Goal: Task Accomplishment & Management: Complete application form

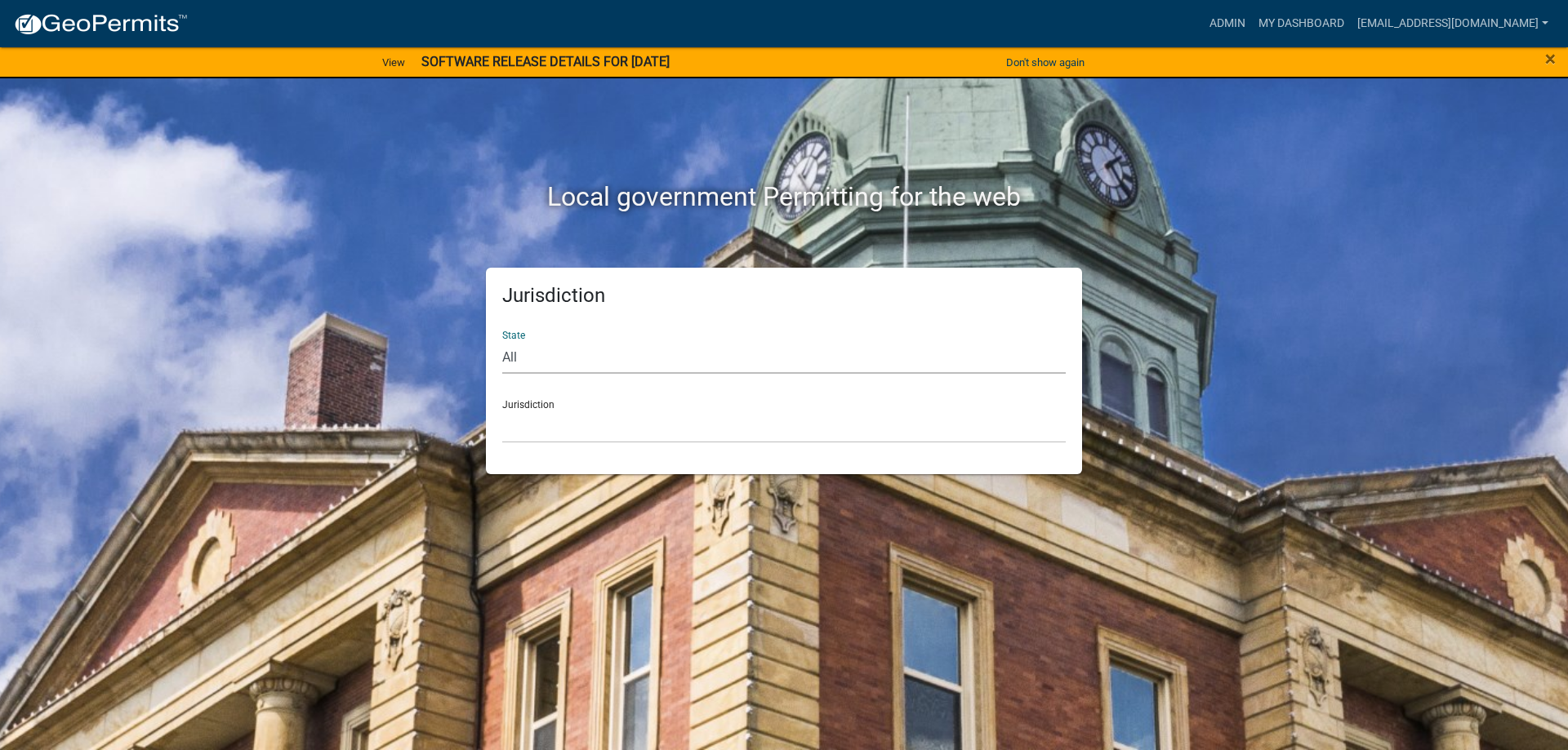
click at [535, 362] on select "All [US_STATE] [US_STATE] [US_STATE] [US_STATE] [US_STATE] [US_STATE] [US_STATE…" at bounding box center [784, 357] width 563 height 34
select select "[US_STATE]"
click at [502, 340] on select "All [US_STATE] [US_STATE] [US_STATE] [US_STATE] [US_STATE] [US_STATE] [US_STATE…" at bounding box center [784, 357] width 563 height 34
click at [560, 399] on div "Jurisdiction [GEOGRAPHIC_DATA], [US_STATE][PERSON_NAME][GEOGRAPHIC_DATA], [US_S…" at bounding box center [784, 415] width 563 height 56
click at [535, 400] on div "Jurisdiction [GEOGRAPHIC_DATA], [US_STATE][PERSON_NAME][GEOGRAPHIC_DATA], [US_S…" at bounding box center [784, 415] width 563 height 56
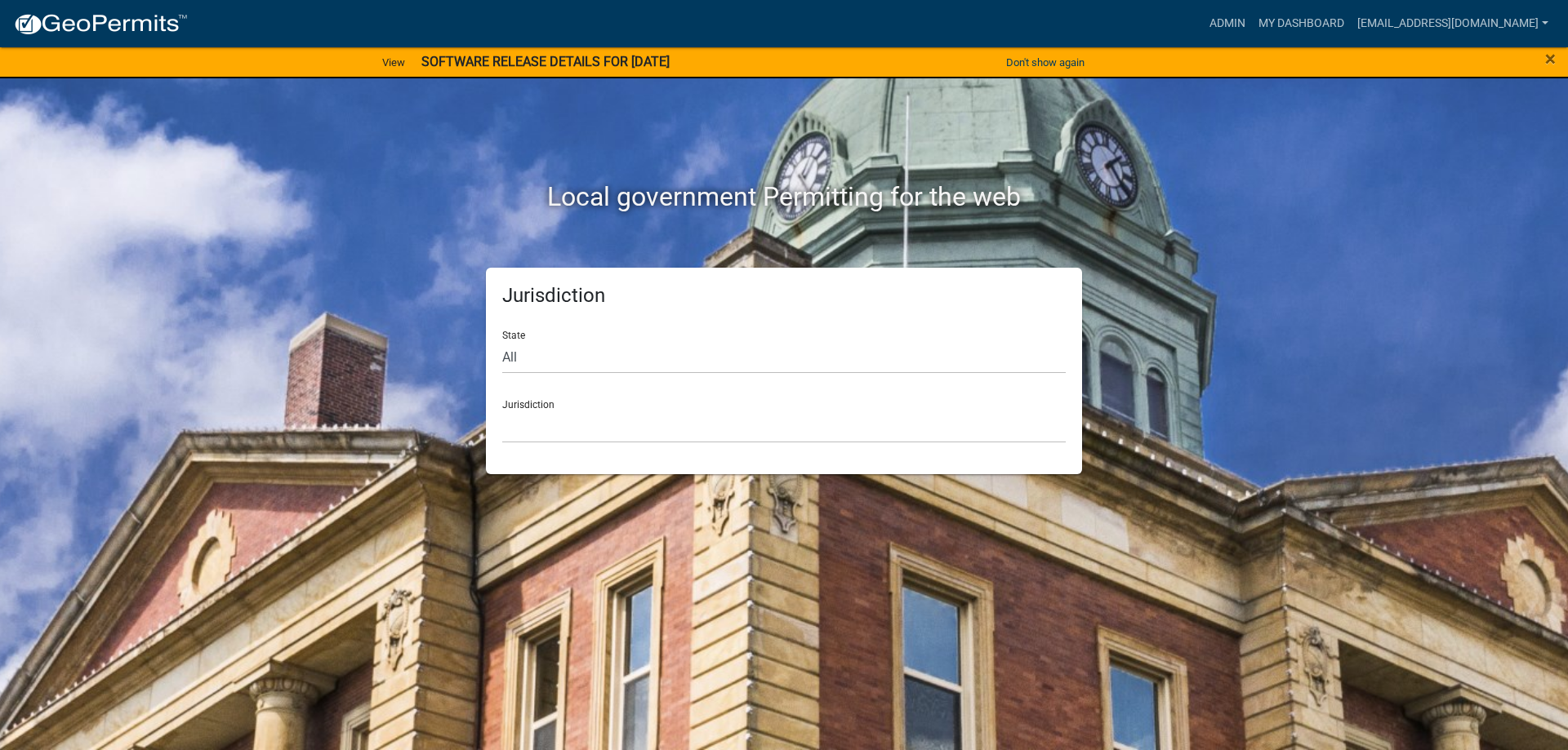
click at [537, 401] on div "Jurisdiction [GEOGRAPHIC_DATA], [US_STATE][PERSON_NAME][GEOGRAPHIC_DATA], [US_S…" at bounding box center [784, 415] width 563 height 56
click at [538, 402] on div "Jurisdiction [GEOGRAPHIC_DATA], [US_STATE][PERSON_NAME][GEOGRAPHIC_DATA], [US_S…" at bounding box center [784, 415] width 563 height 56
click at [539, 402] on div "Jurisdiction [GEOGRAPHIC_DATA], [US_STATE][PERSON_NAME][GEOGRAPHIC_DATA], [US_S…" at bounding box center [784, 415] width 563 height 56
click at [1262, 19] on link "My Dashboard" at bounding box center [1301, 24] width 99 height 31
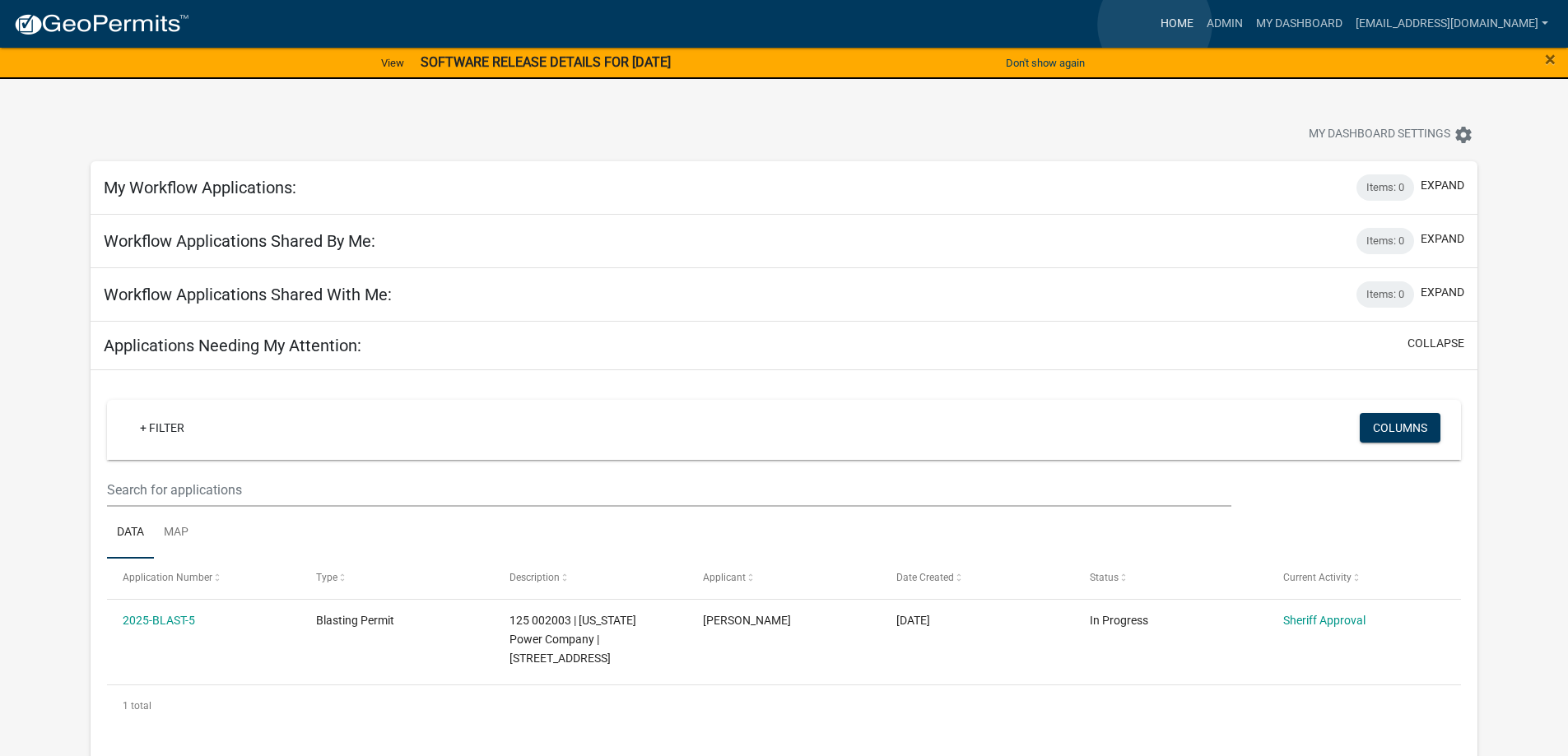
click at [1154, 25] on link "Home" at bounding box center [1177, 24] width 46 height 31
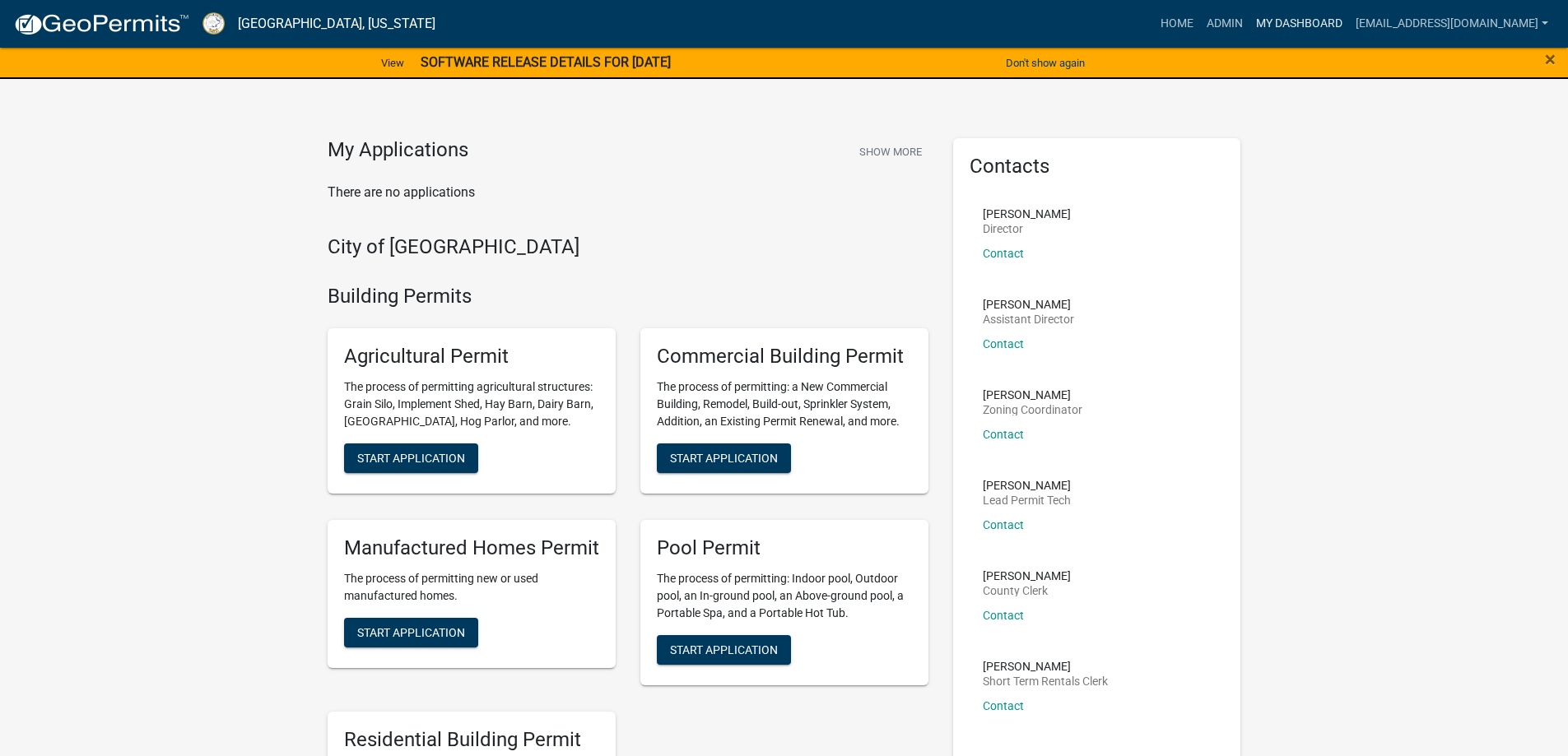
click at [1258, 17] on link "My Dashboard" at bounding box center [1299, 24] width 100 height 31
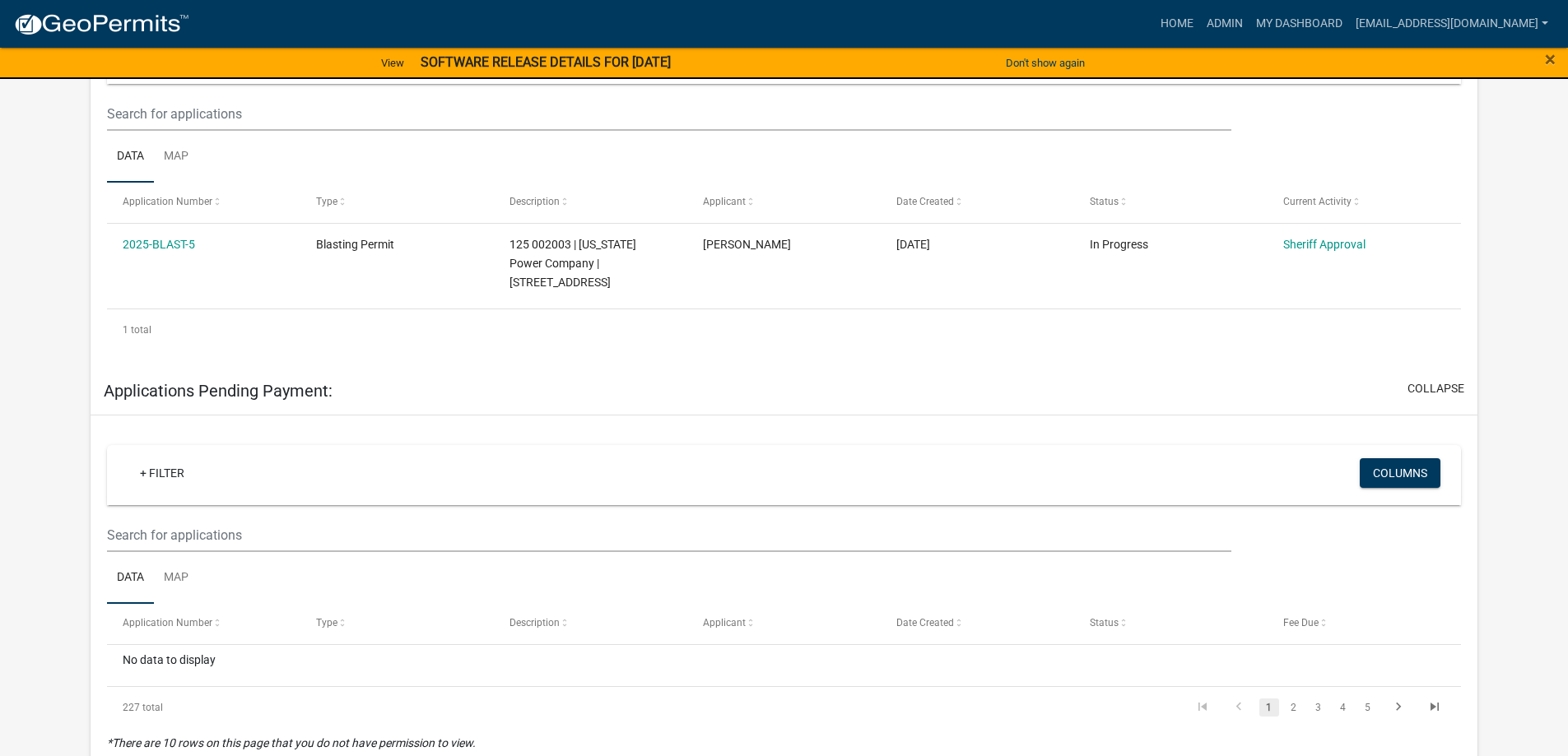
scroll to position [379, 0]
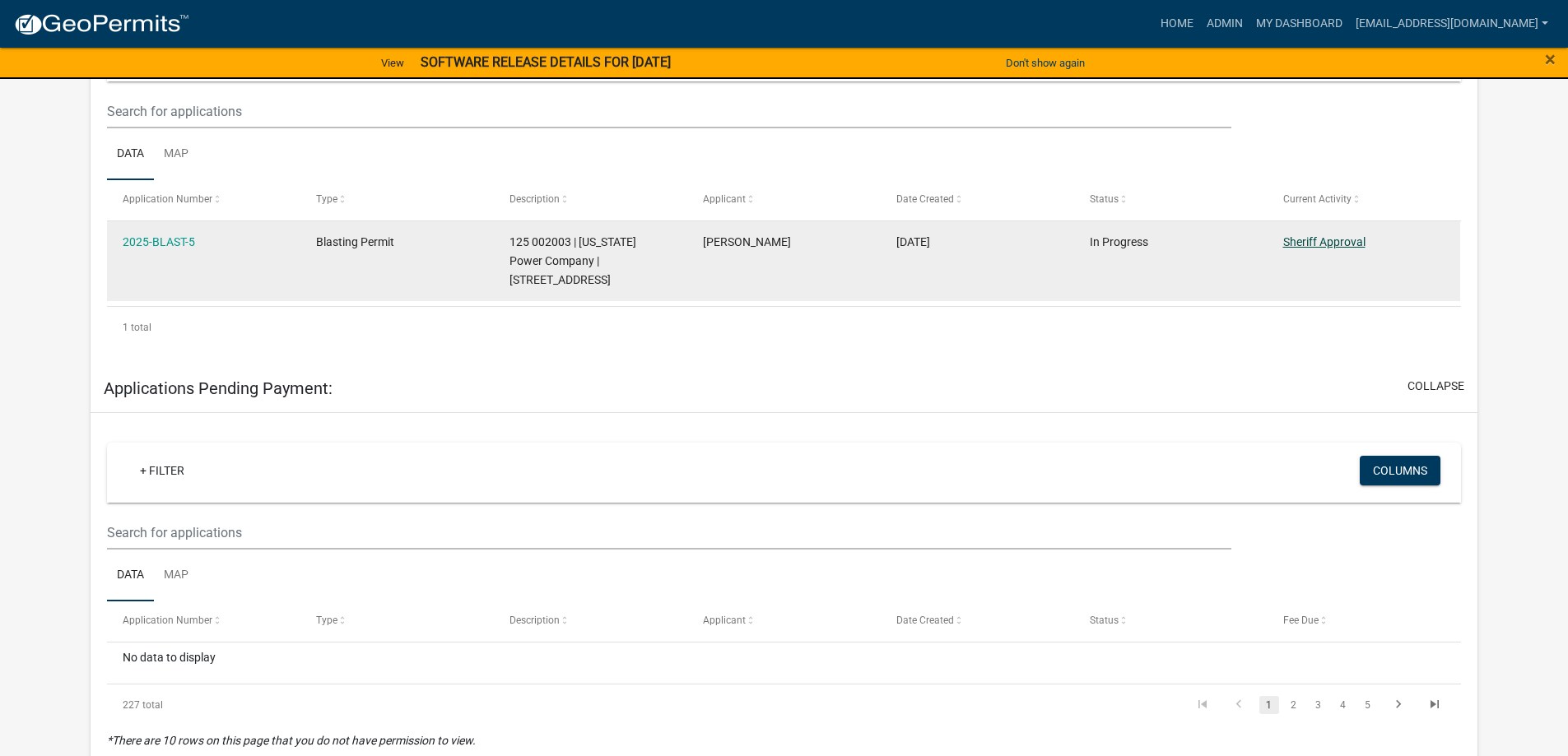
click at [1336, 239] on link "Sheriff Approval" at bounding box center [1325, 242] width 82 height 13
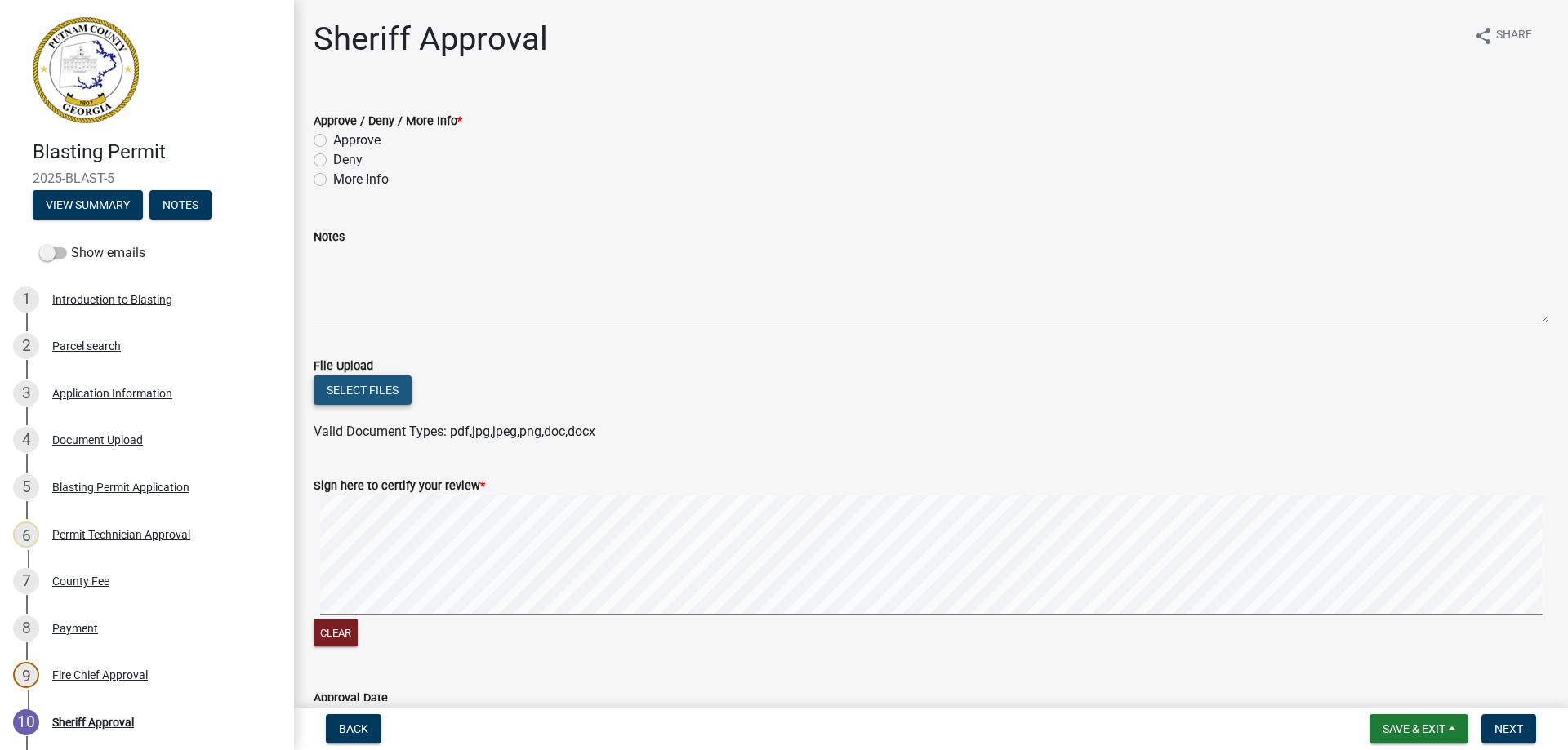
click at [366, 388] on button "Select files" at bounding box center [362, 390] width 98 height 29
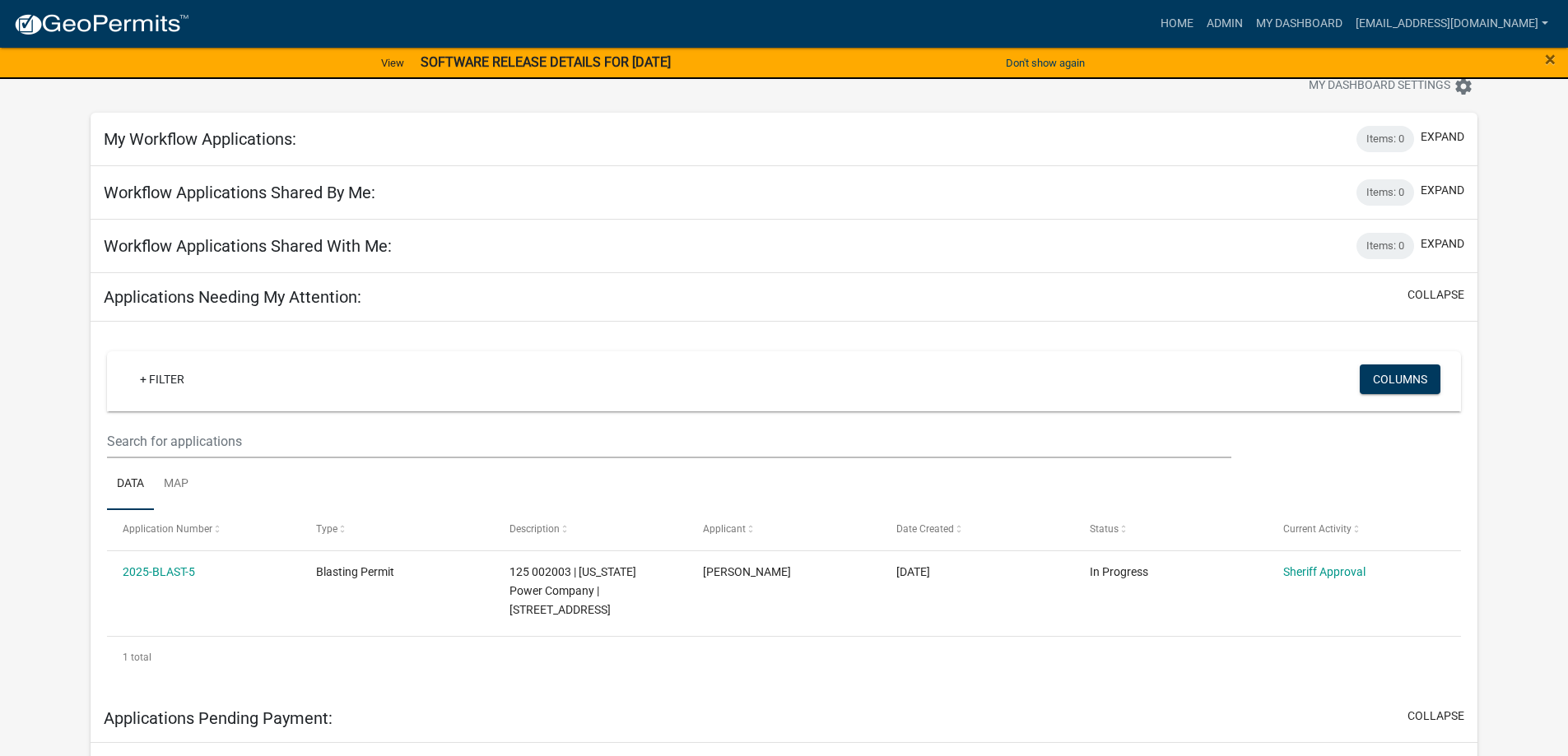
scroll to position [62, 0]
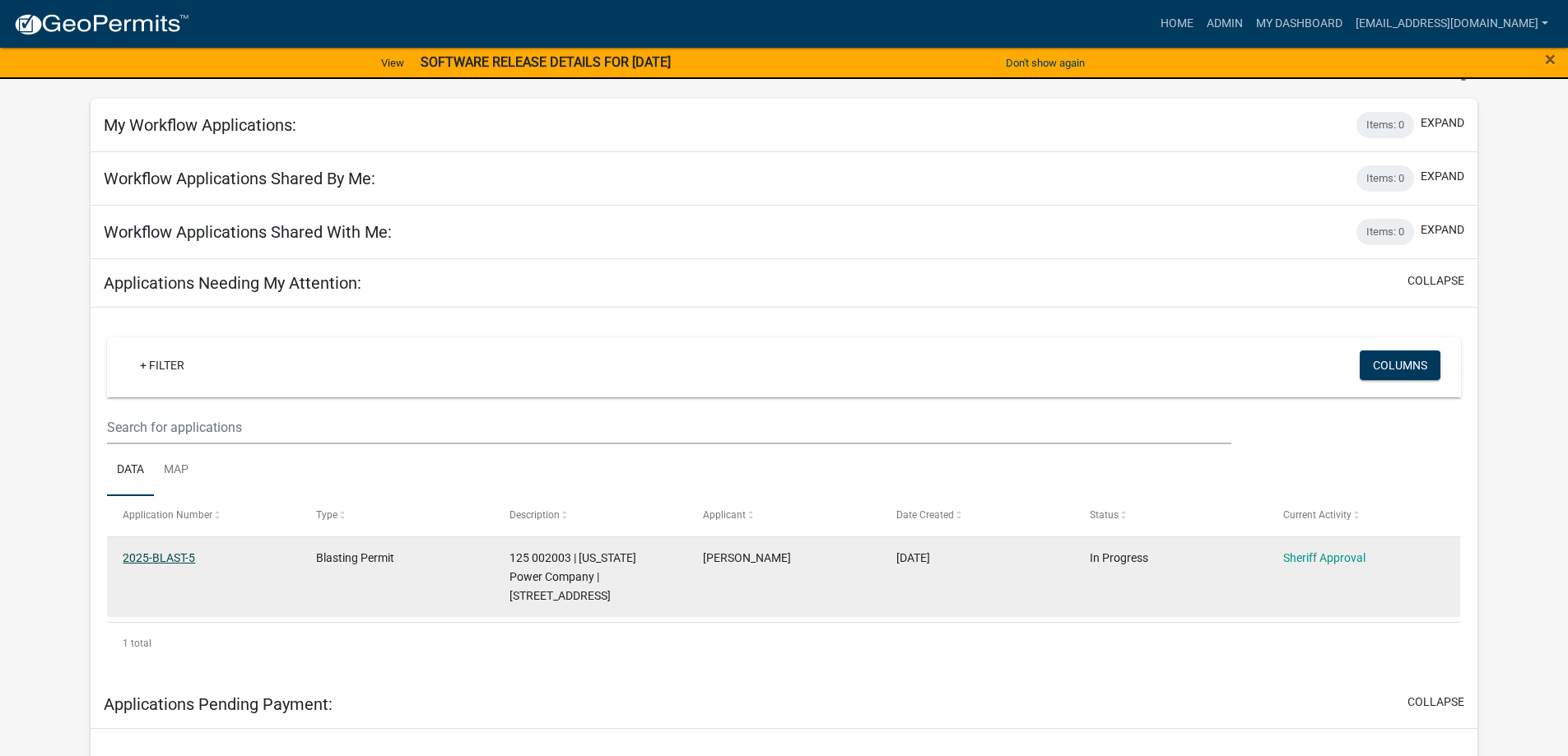
click at [158, 557] on link "2025-BLAST-5" at bounding box center [158, 557] width 72 height 13
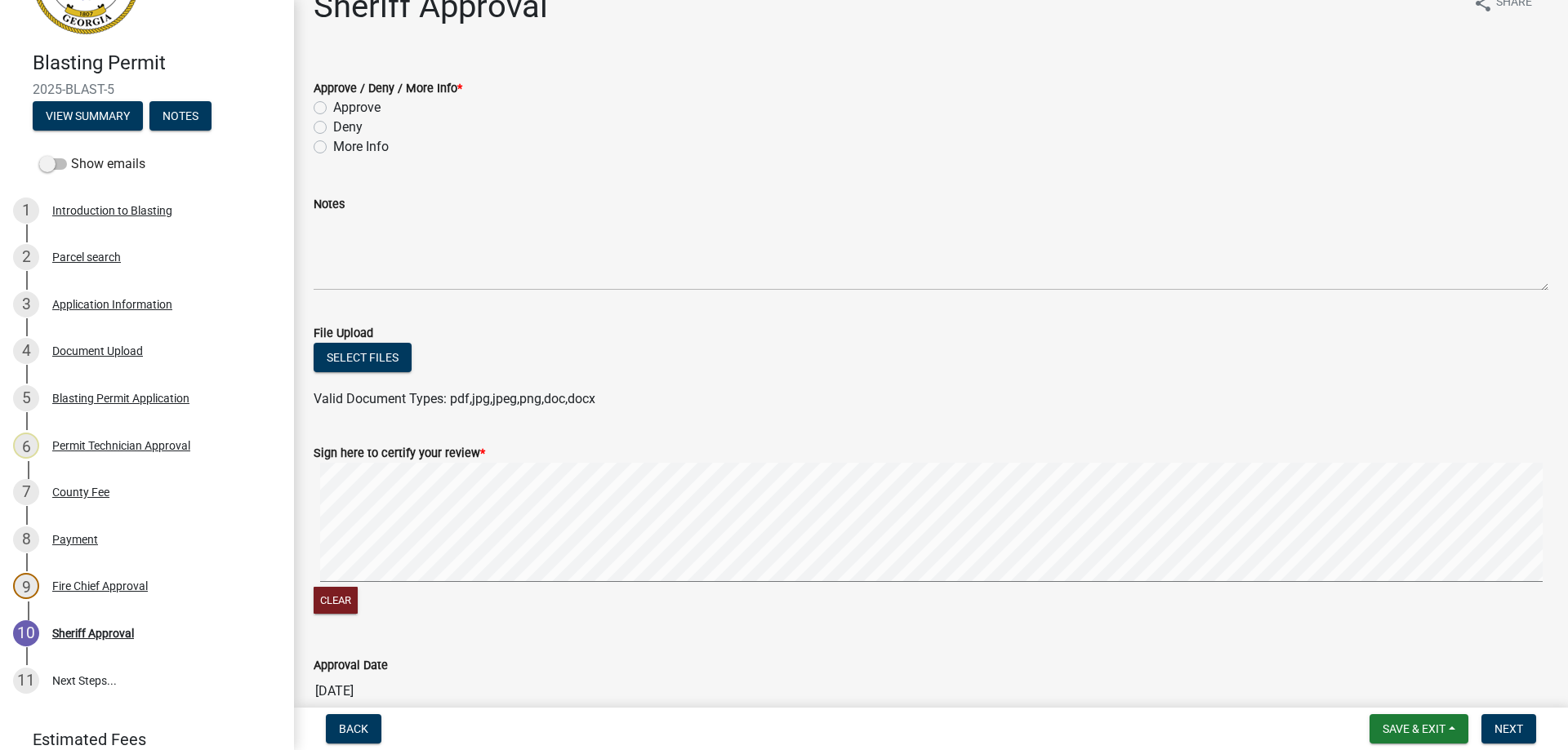
scroll to position [90, 0]
click at [87, 303] on div "Application Information" at bounding box center [113, 303] width 120 height 12
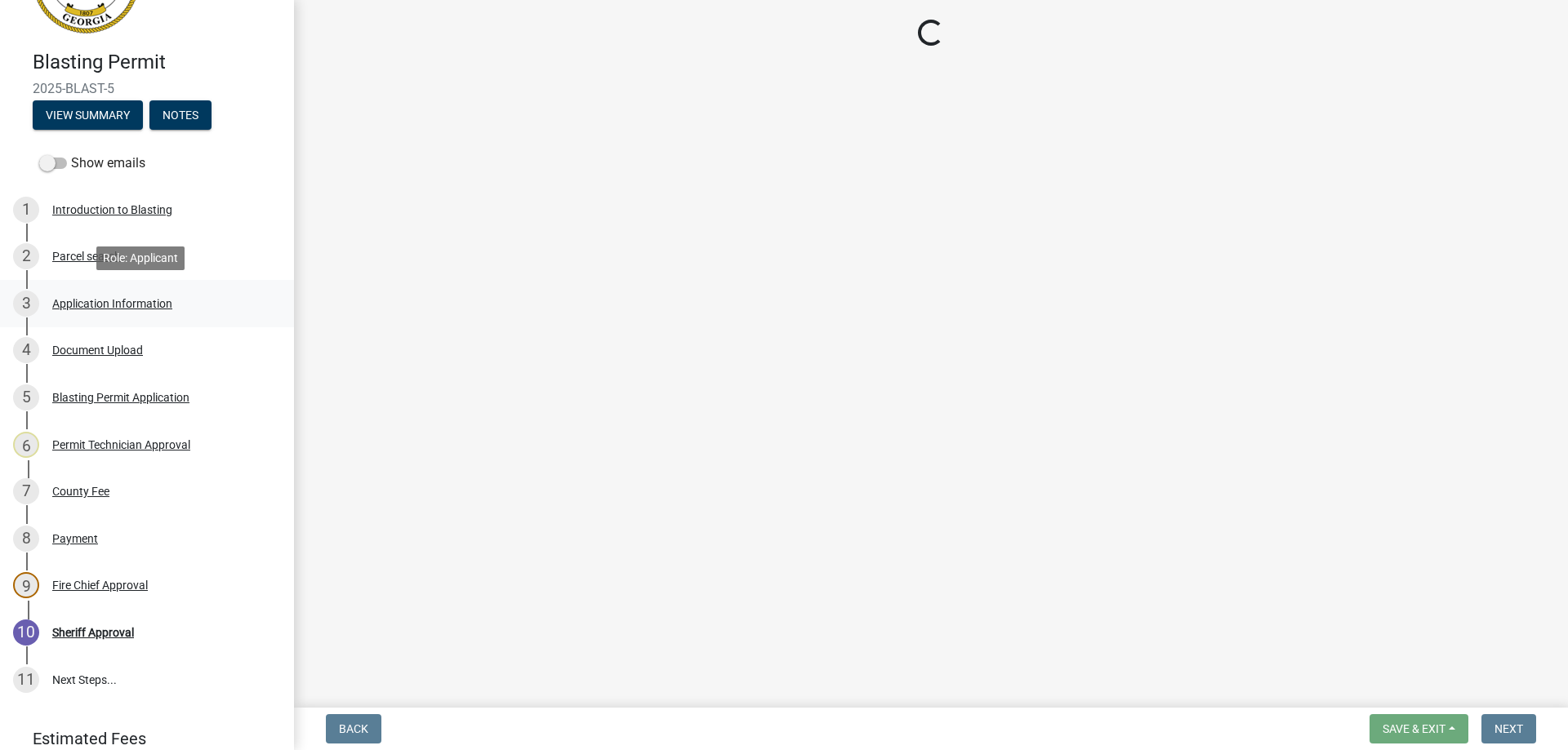
select select "a4366e26-0f82-401b-a682-956e4112ff86"
select select "83394b22-4a11-496c-8e5c-75ade2e72faf"
select select "ece5c1a9-df30-4702-9587-5deee23533b7"
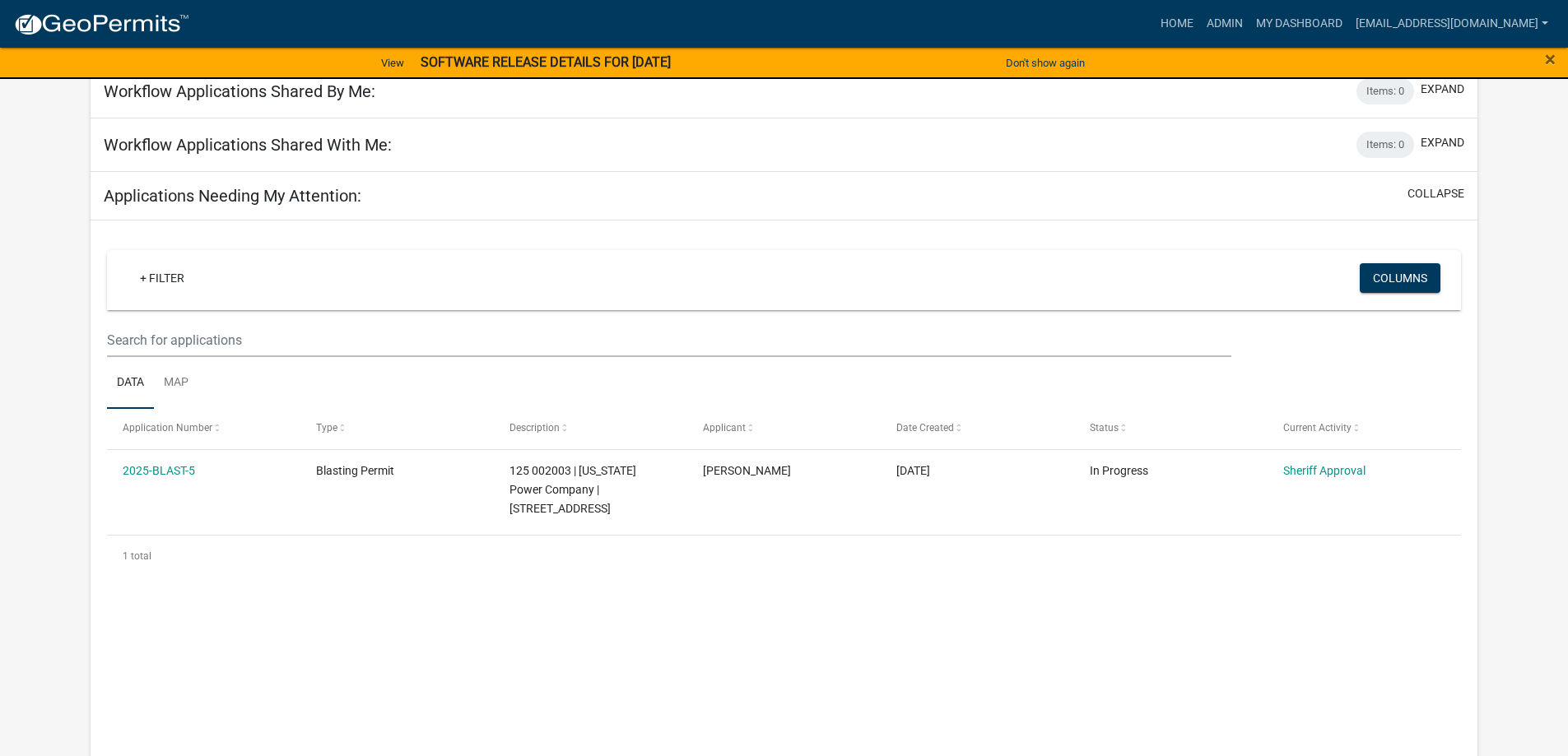
scroll to position [158, 0]
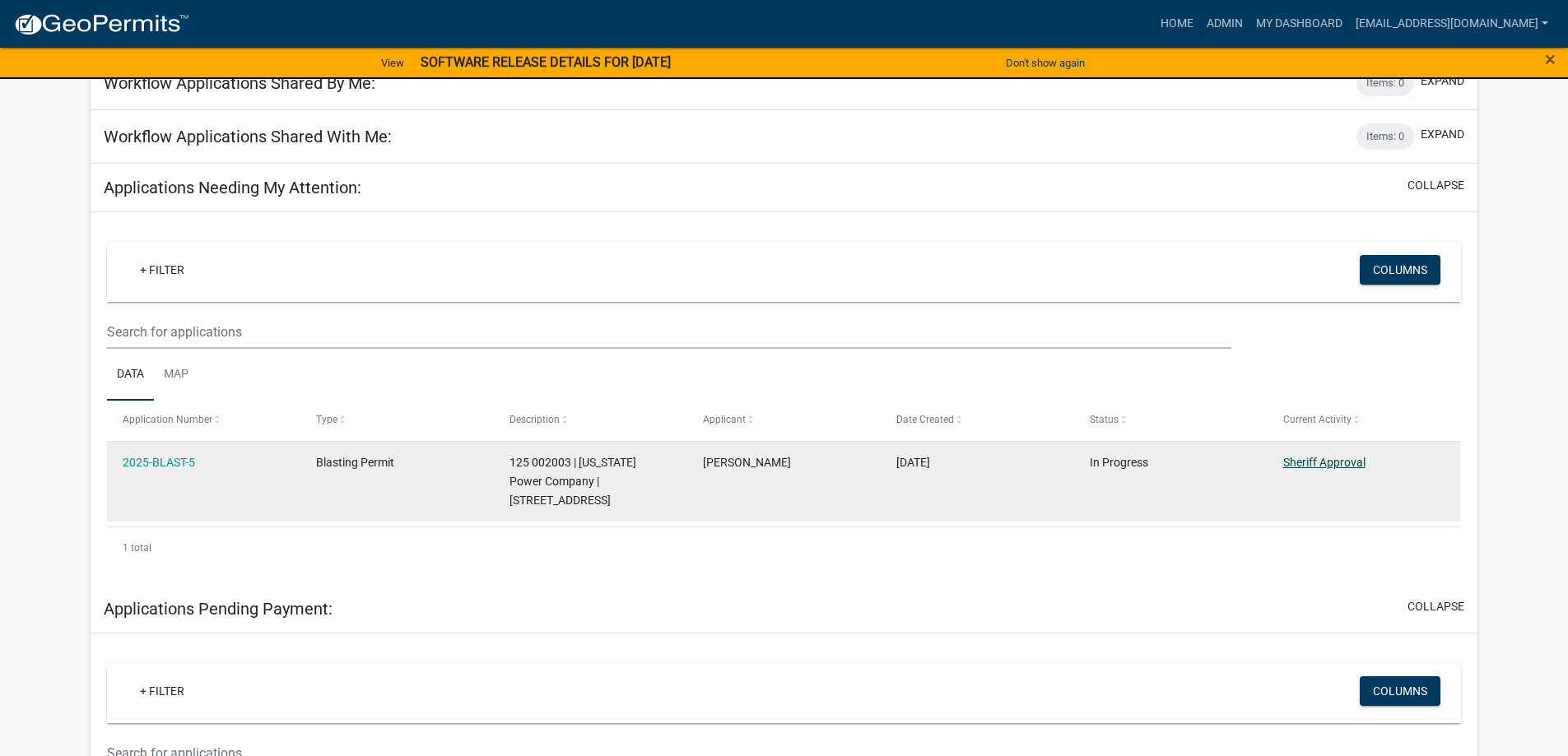
click at [1304, 459] on link "Sheriff Approval" at bounding box center [1325, 462] width 82 height 13
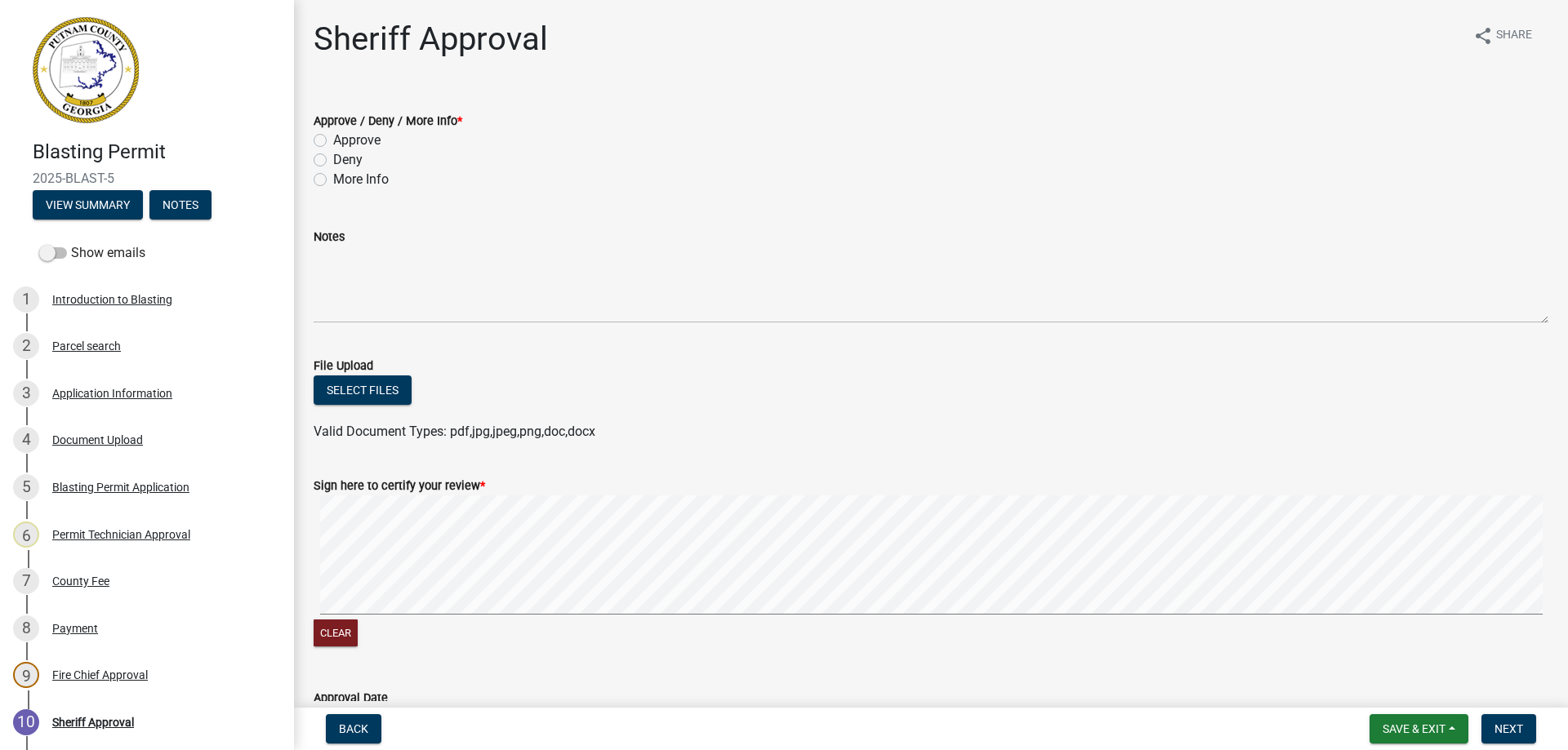
click at [333, 142] on label "Approve" at bounding box center [357, 141] width 47 height 20
click at [333, 142] on input "Approve" at bounding box center [339, 136] width 11 height 11
radio input "true"
click at [1441, 729] on span "Save & Exit" at bounding box center [1414, 729] width 63 height 13
click at [1405, 687] on button "Save & Exit" at bounding box center [1404, 686] width 131 height 39
